Goal: Transaction & Acquisition: Obtain resource

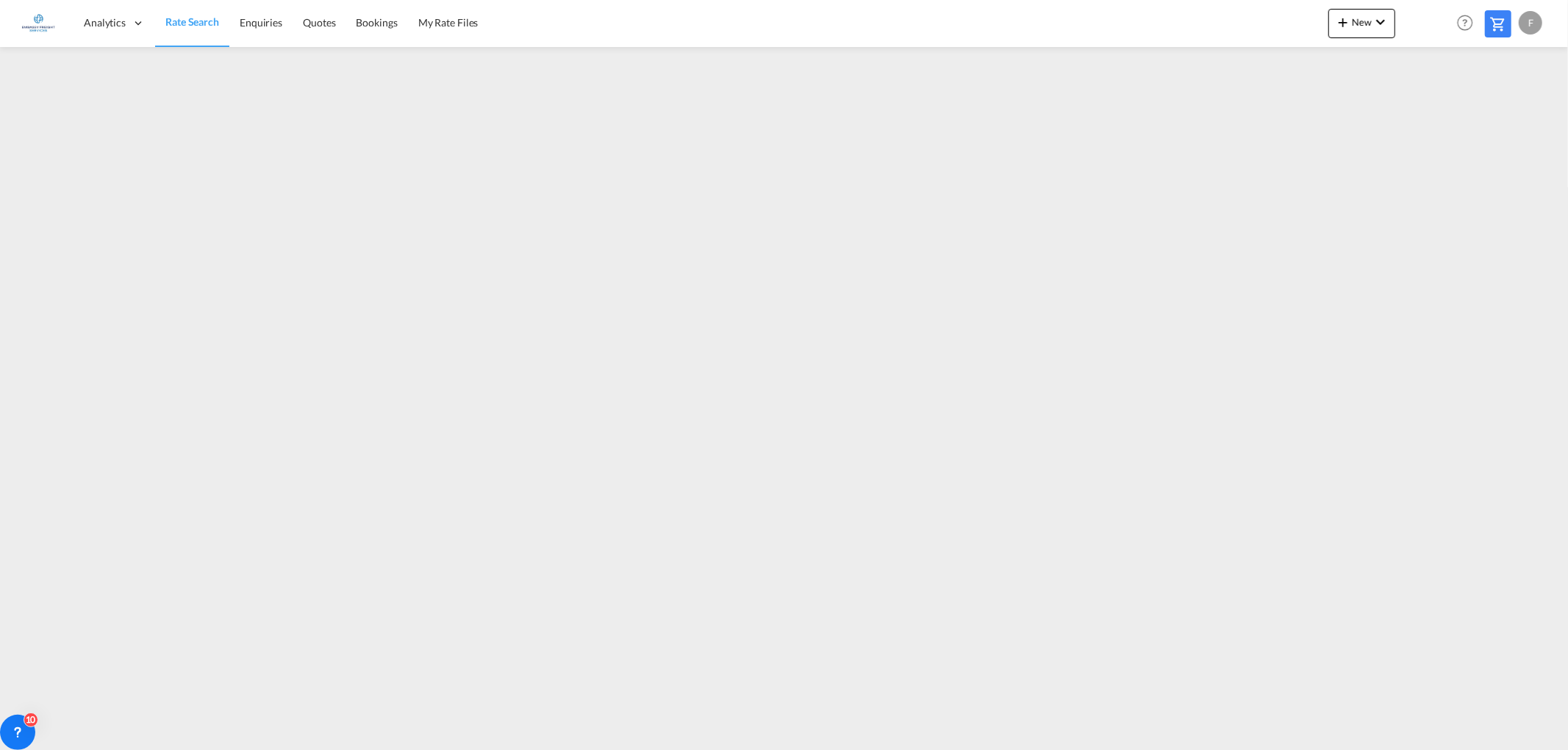
click at [1354, 42] on md-menu "New Rates Ratecard Ratesheet Bookings" at bounding box center [1362, 27] width 67 height 37
click at [1354, 28] on button "New" at bounding box center [1362, 24] width 67 height 30
click at [1430, 105] on span "Ratesheet" at bounding box center [1422, 110] width 16 height 30
click at [192, 22] on span "Rate Search" at bounding box center [192, 22] width 53 height 12
click at [1336, 21] on md-icon "icon-plus 400-fg" at bounding box center [1342, 21] width 18 height 18
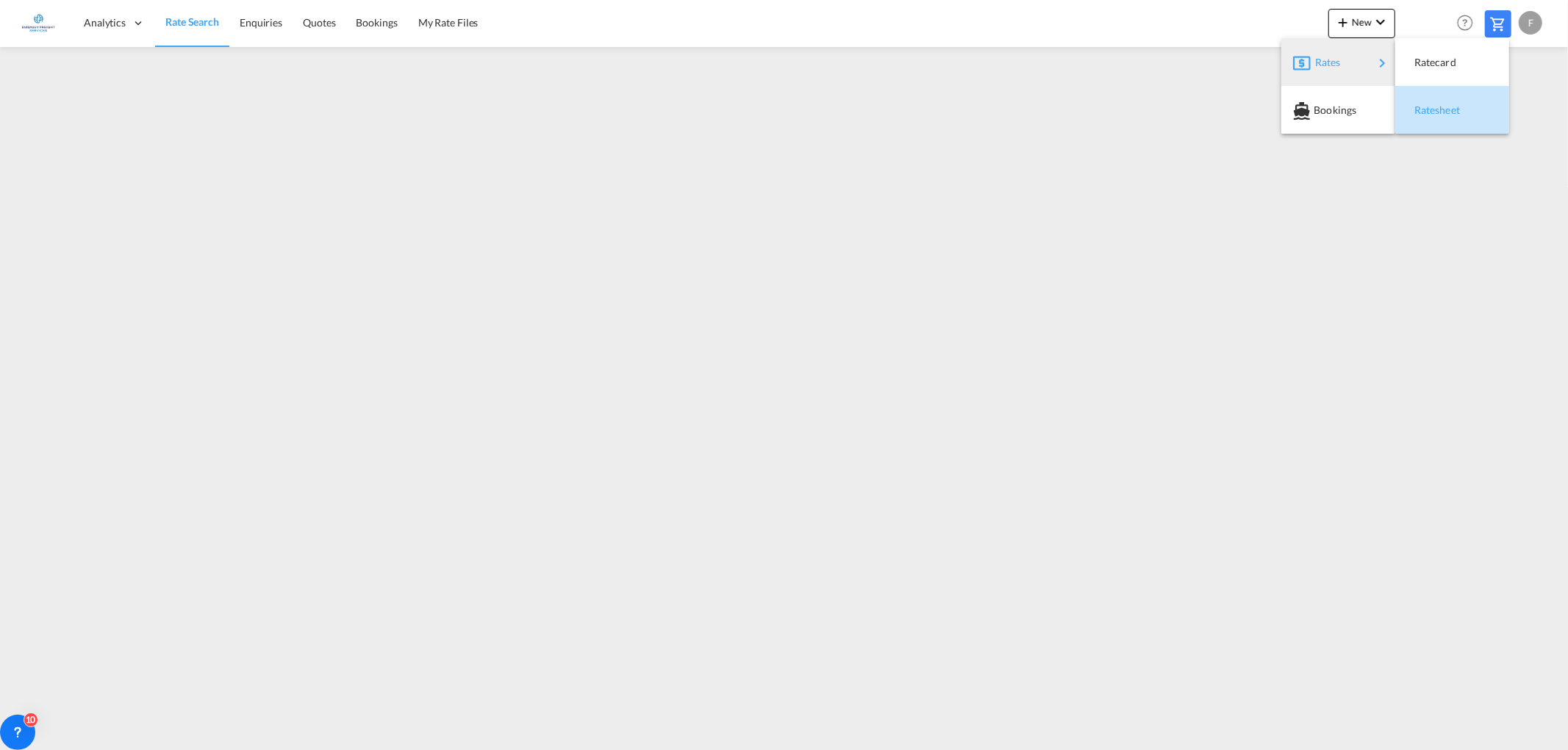
click at [1430, 104] on span "Ratesheet" at bounding box center [1422, 110] width 16 height 30
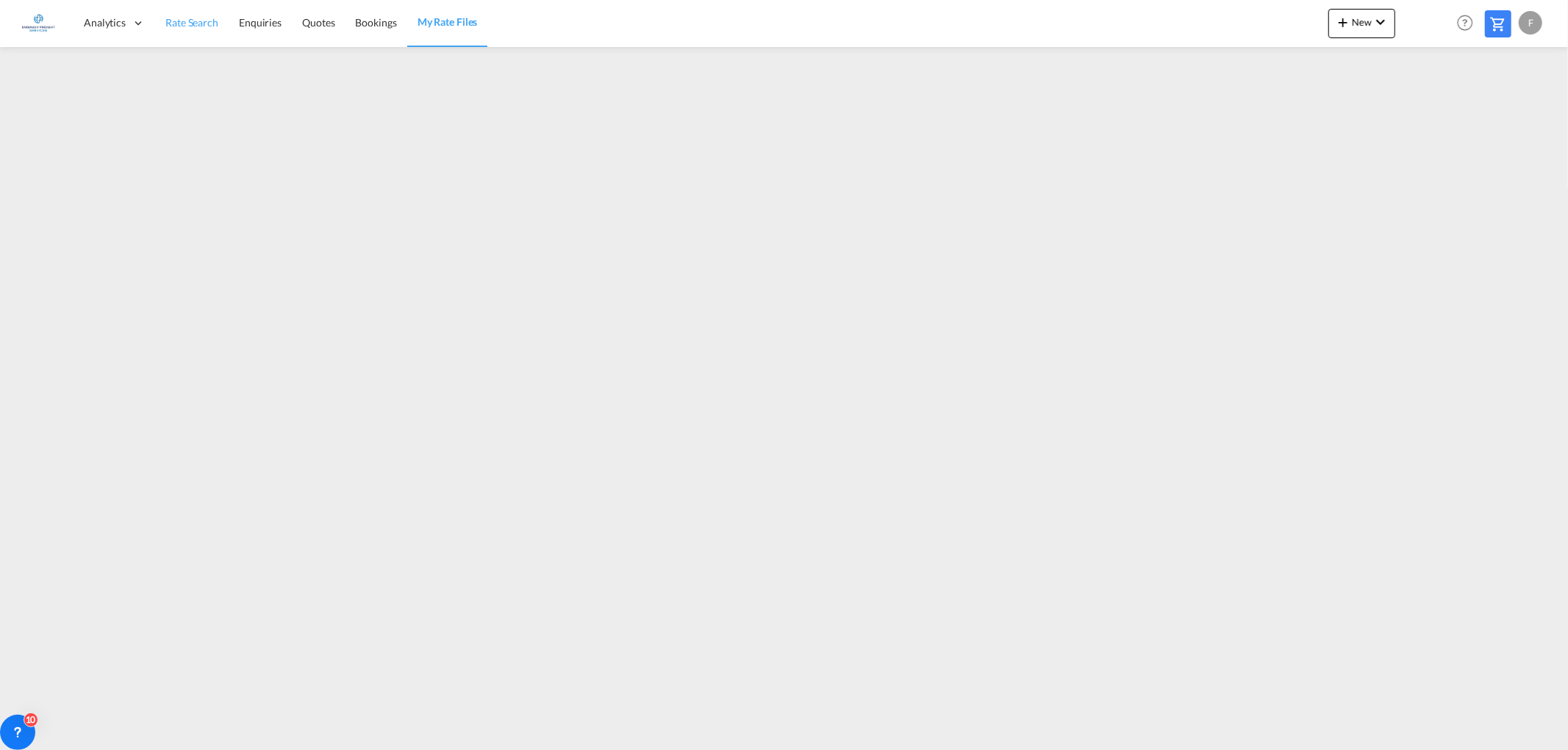
click at [174, 22] on span "Rate Search" at bounding box center [192, 22] width 53 height 12
